Goal: Task Accomplishment & Management: Manage account settings

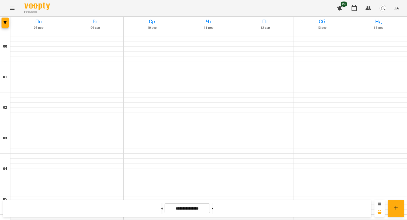
scroll to position [443, 0]
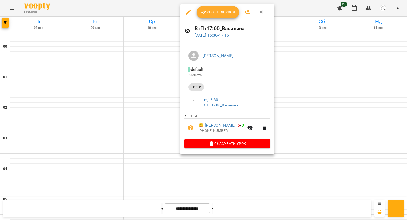
click at [216, 18] on div "Урок відбувся" at bounding box center [227, 12] width 94 height 16
click at [218, 11] on span "Урок відбувся" at bounding box center [218, 12] width 35 height 6
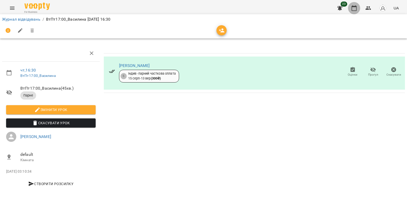
click at [353, 12] on button "button" at bounding box center [354, 8] width 12 height 12
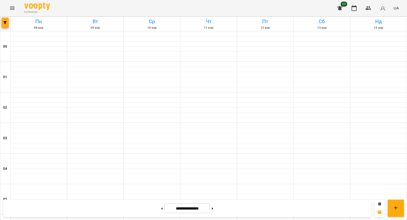
scroll to position [475, 0]
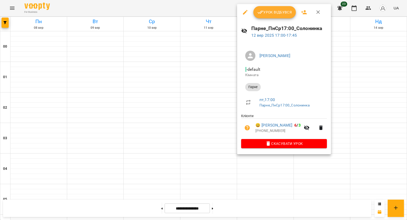
click at [276, 11] on span "Урок відбувся" at bounding box center [275, 12] width 35 height 6
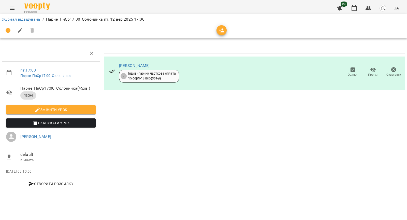
click at [373, 71] on icon "button" at bounding box center [374, 69] width 6 height 5
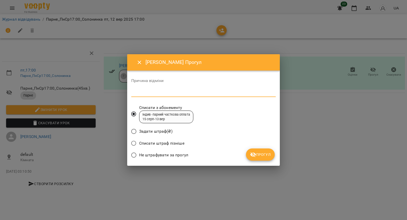
click at [220, 91] on textarea at bounding box center [203, 92] width 145 height 5
type textarea "*"
click at [260, 155] on span "Прогул" at bounding box center [260, 154] width 21 height 6
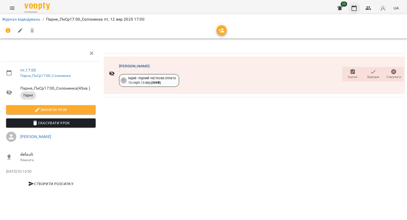
click at [354, 9] on icon "button" at bounding box center [354, 8] width 6 height 6
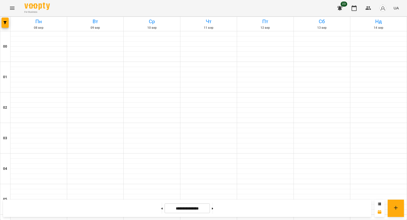
scroll to position [480, 0]
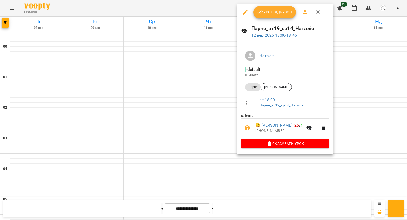
click at [275, 13] on span "Урок відбувся" at bounding box center [275, 12] width 35 height 6
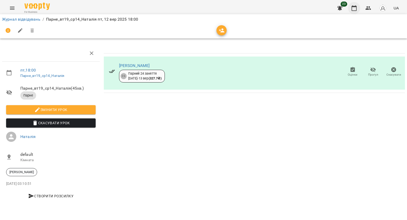
click at [355, 8] on icon "button" at bounding box center [354, 8] width 6 height 6
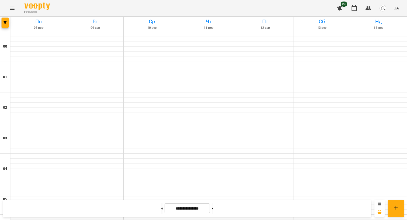
scroll to position [505, 0]
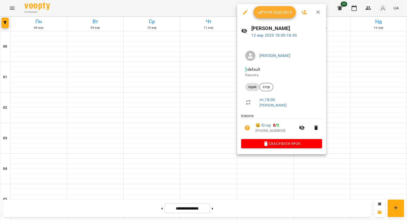
click at [278, 12] on span "Урок відбувся" at bounding box center [275, 12] width 35 height 6
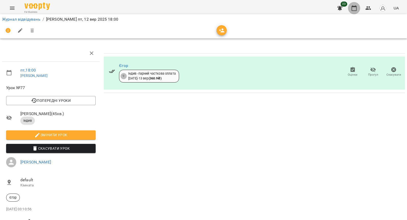
click at [357, 8] on icon "button" at bounding box center [354, 8] width 5 height 6
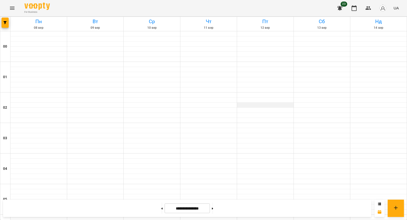
scroll to position [279, 0]
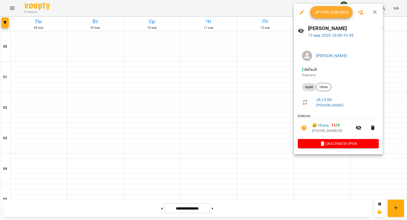
click at [331, 11] on span "Урок відбувся" at bounding box center [331, 12] width 35 height 6
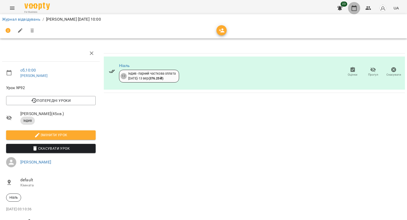
click at [355, 9] on icon "button" at bounding box center [354, 8] width 6 height 6
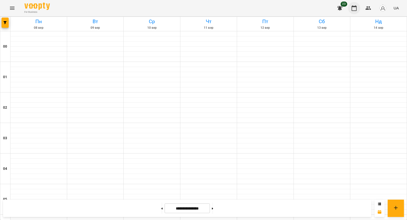
scroll to position [225, 0]
drag, startPoint x: 293, startPoint y: 136, endPoint x: 307, endPoint y: 120, distance: 22.2
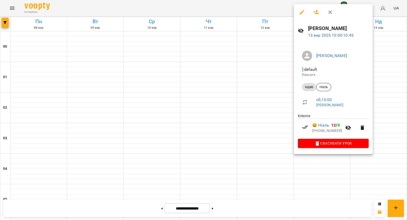
click at [265, 124] on div at bounding box center [203, 110] width 407 height 220
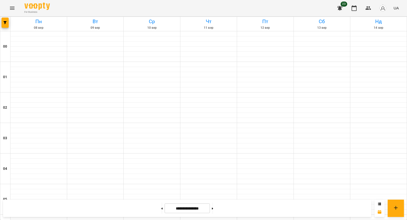
scroll to position [276, 0]
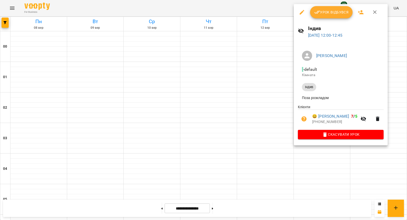
click at [263, 123] on div at bounding box center [203, 110] width 407 height 220
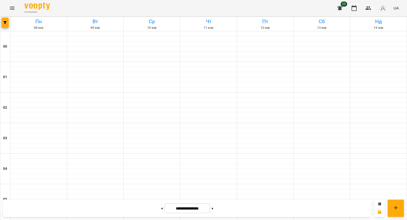
scroll to position [400, 0]
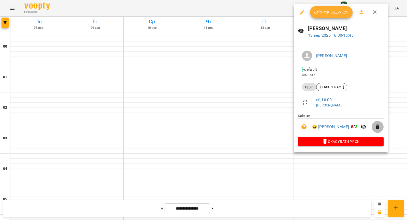
click at [376, 129] on icon "button" at bounding box center [378, 126] width 4 height 5
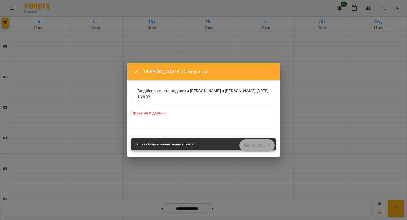
click at [239, 129] on div "*" at bounding box center [203, 126] width 145 height 8
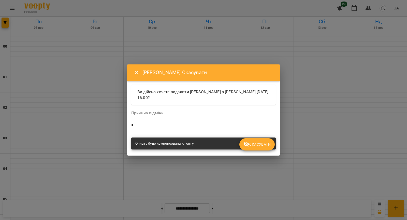
type textarea "*"
click at [257, 142] on span "Скасувати" at bounding box center [257, 144] width 27 height 6
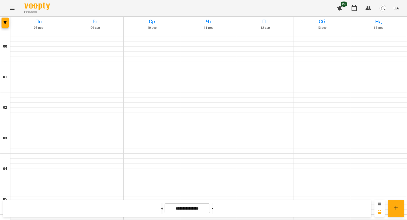
scroll to position [337, 0]
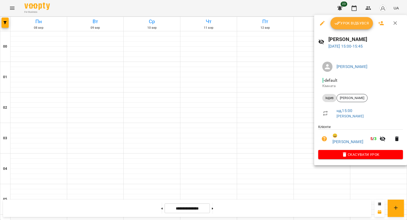
click at [394, 138] on icon "button" at bounding box center [397, 139] width 6 height 6
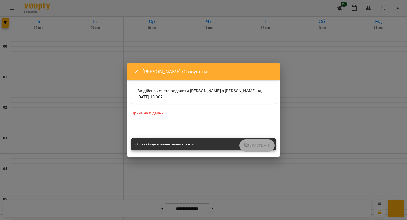
click at [217, 124] on textarea at bounding box center [203, 125] width 145 height 5
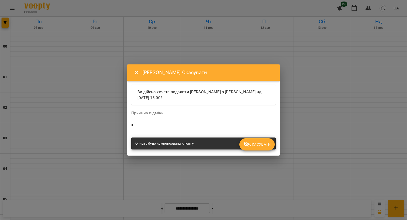
type textarea "*"
click at [251, 146] on span "Скасувати" at bounding box center [257, 144] width 27 height 6
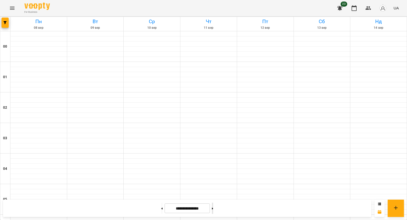
click at [213, 207] on button at bounding box center [212, 208] width 1 height 11
type input "**********"
